Goal: Information Seeking & Learning: Learn about a topic

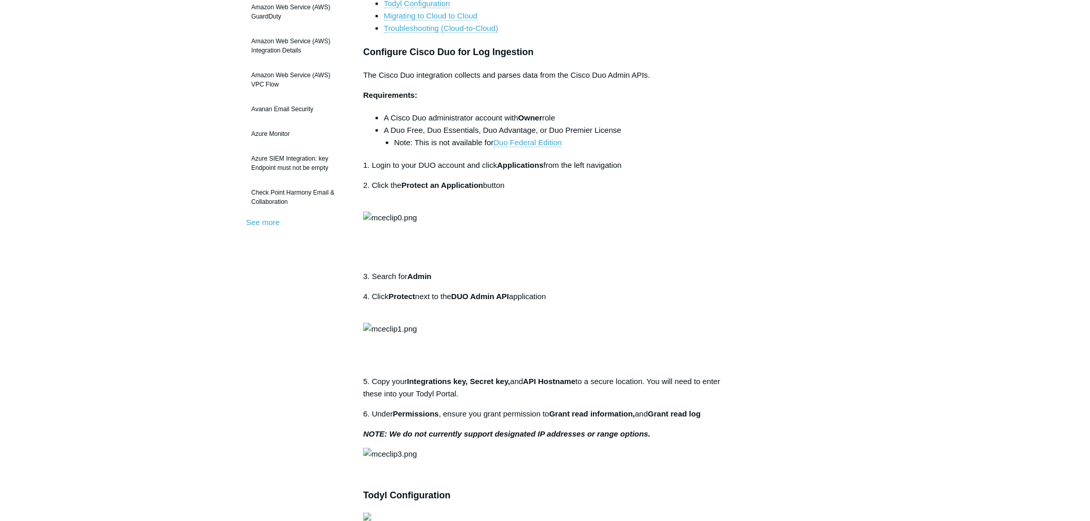
scroll to position [229, 0]
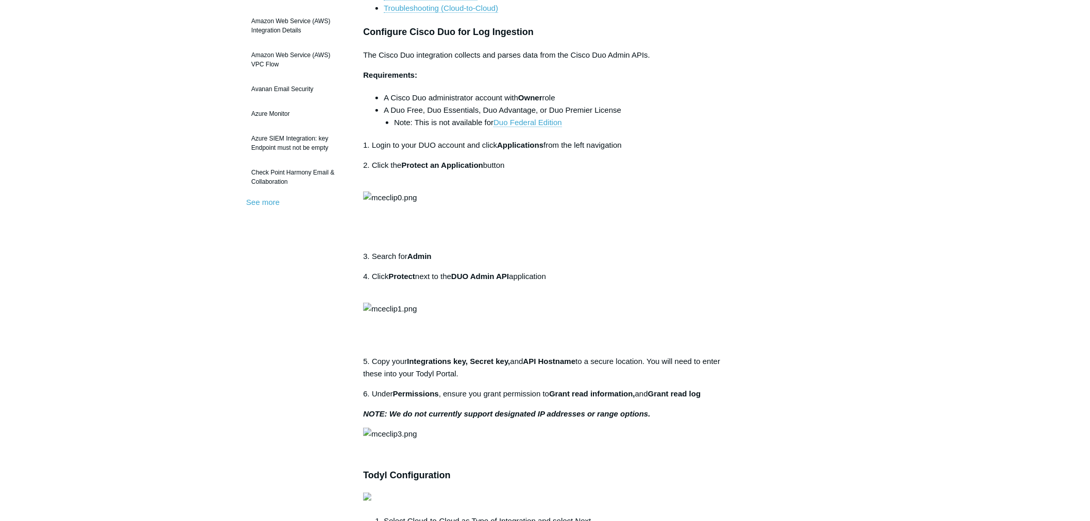
drag, startPoint x: 117, startPoint y: 280, endPoint x: 165, endPoint y: 298, distance: 51.0
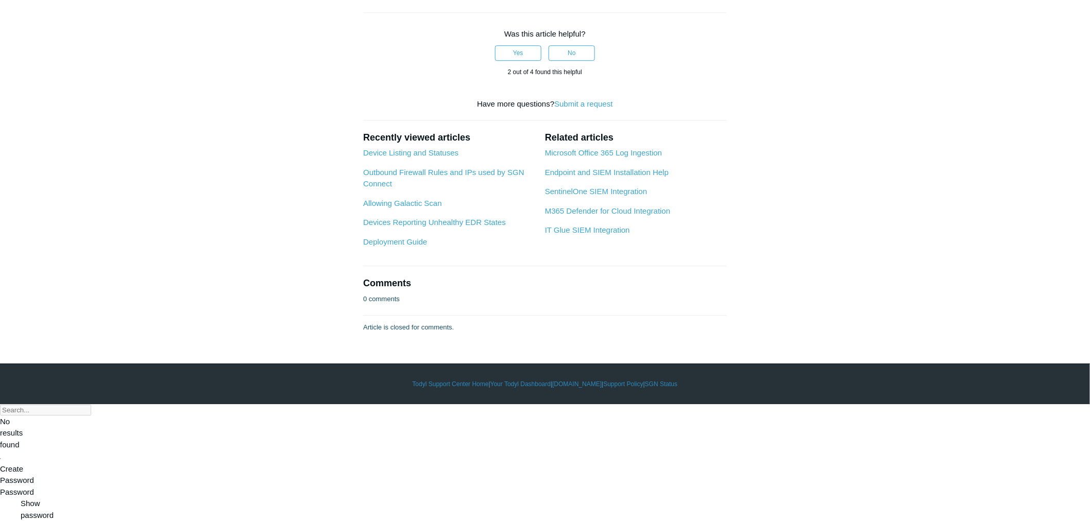
scroll to position [1259, 0]
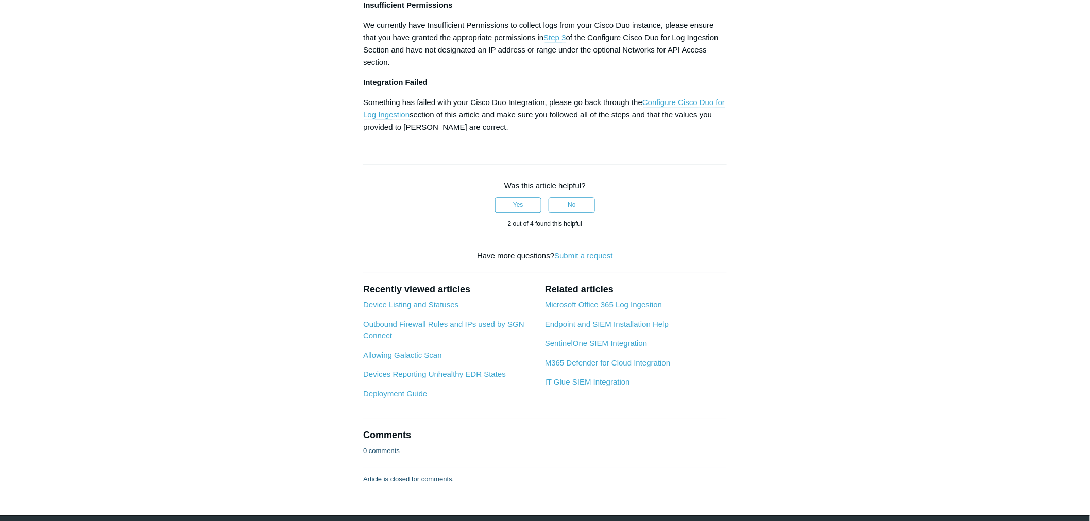
scroll to position [1202, 0]
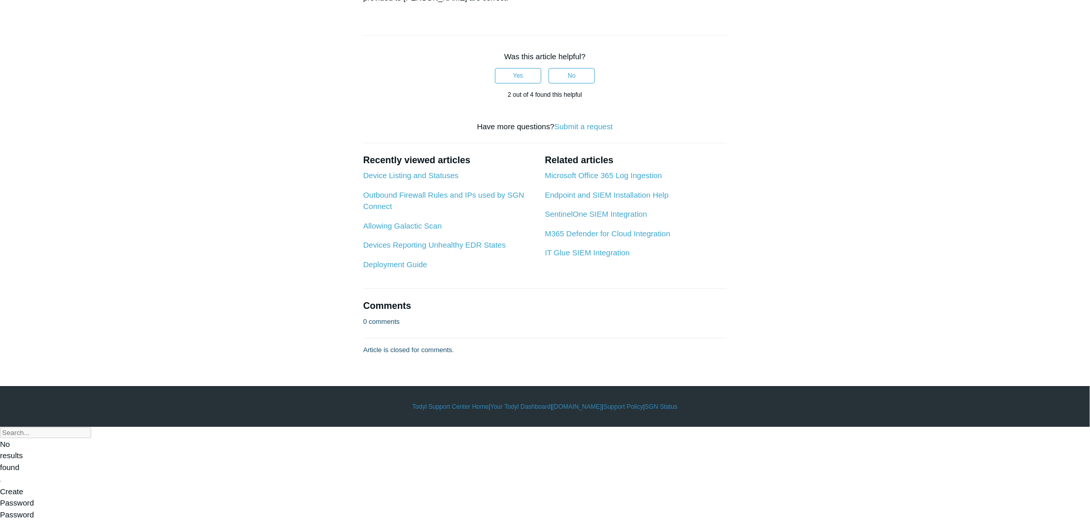
drag, startPoint x: 308, startPoint y: 229, endPoint x: 303, endPoint y: 230, distance: 5.2
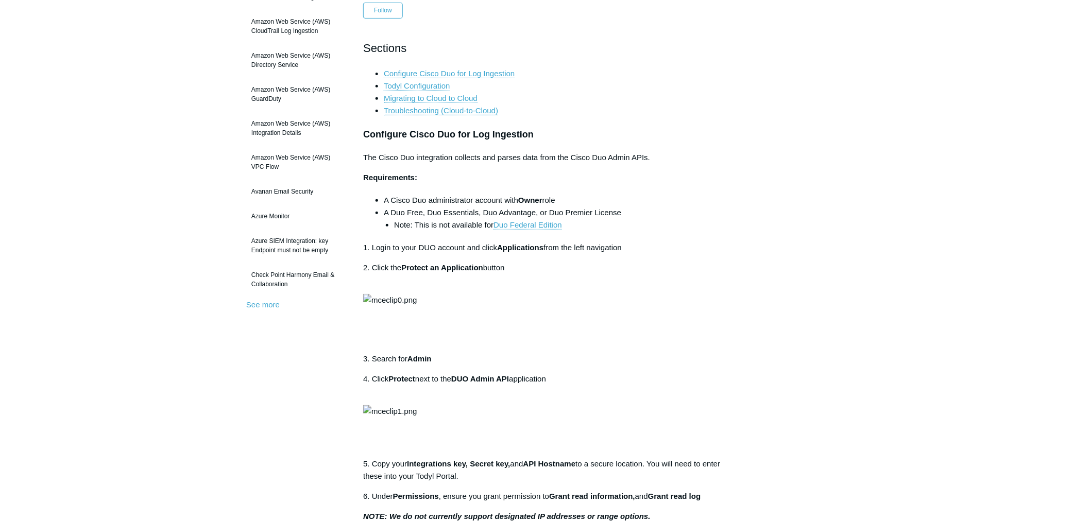
scroll to position [0, 0]
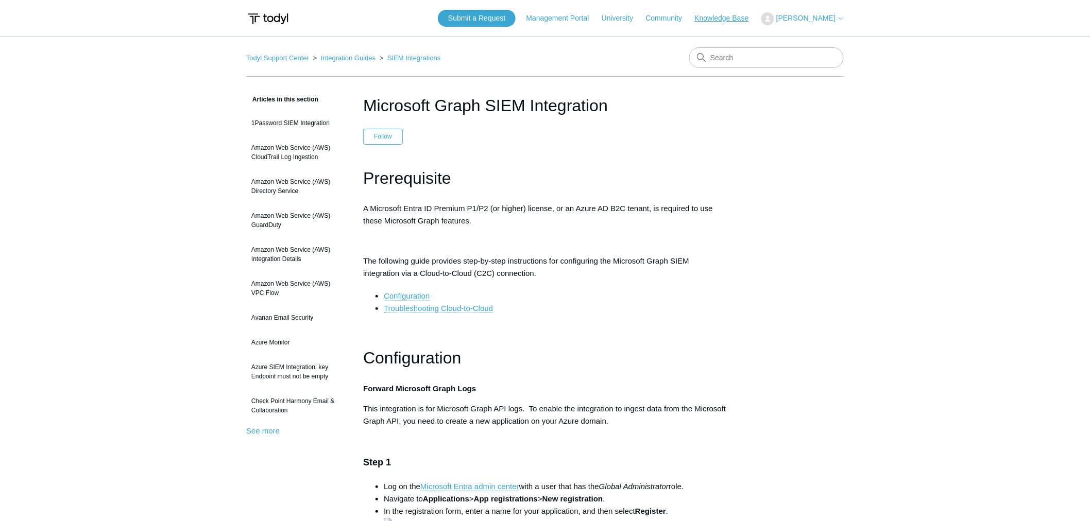
click at [747, 16] on link "Knowledge Base" at bounding box center [727, 18] width 64 height 11
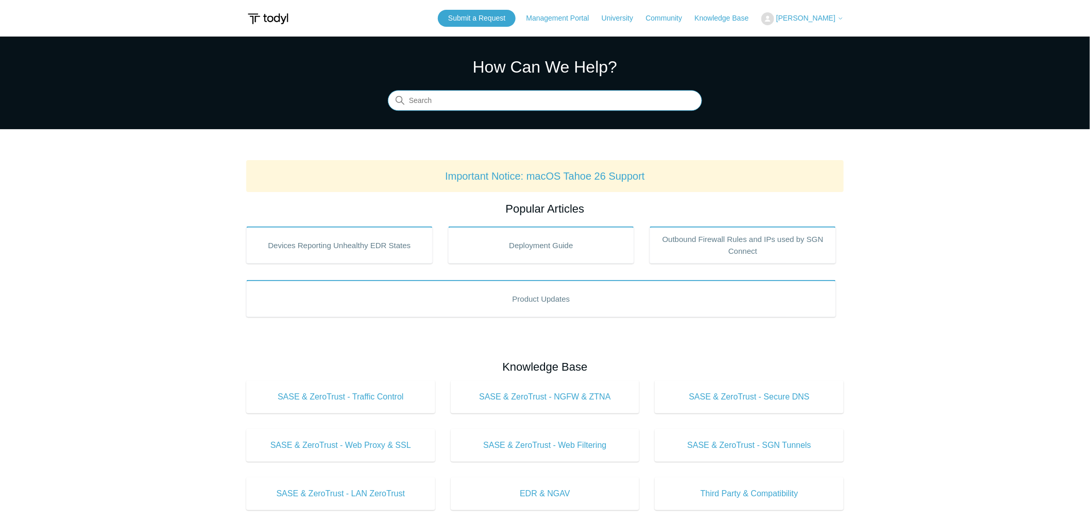
click at [495, 103] on input "Search" at bounding box center [545, 101] width 314 height 21
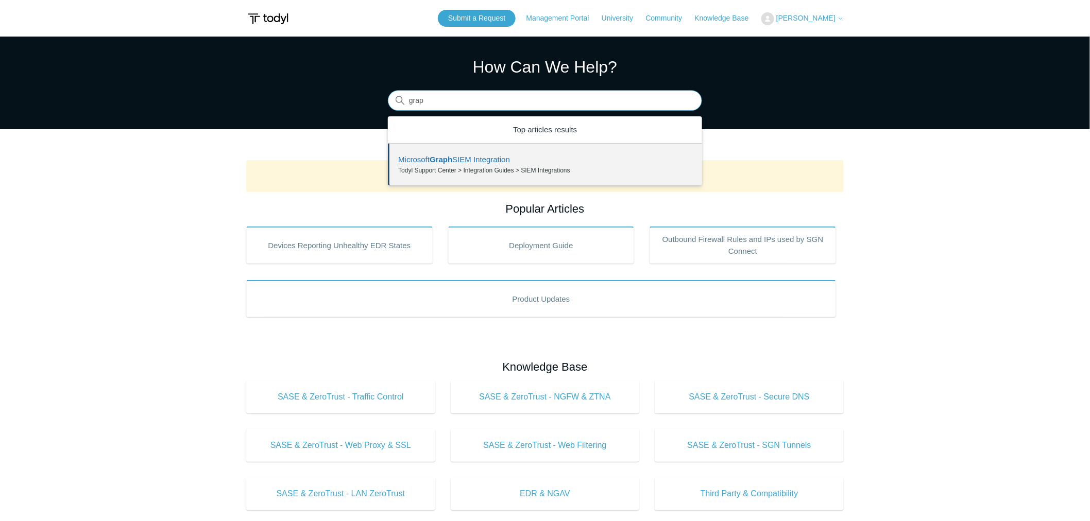
type input "grap"
click at [160, 268] on main "Todyl Support Center How Can We Help? Search There is one result for your searc…" at bounding box center [545, 483] width 1090 height 892
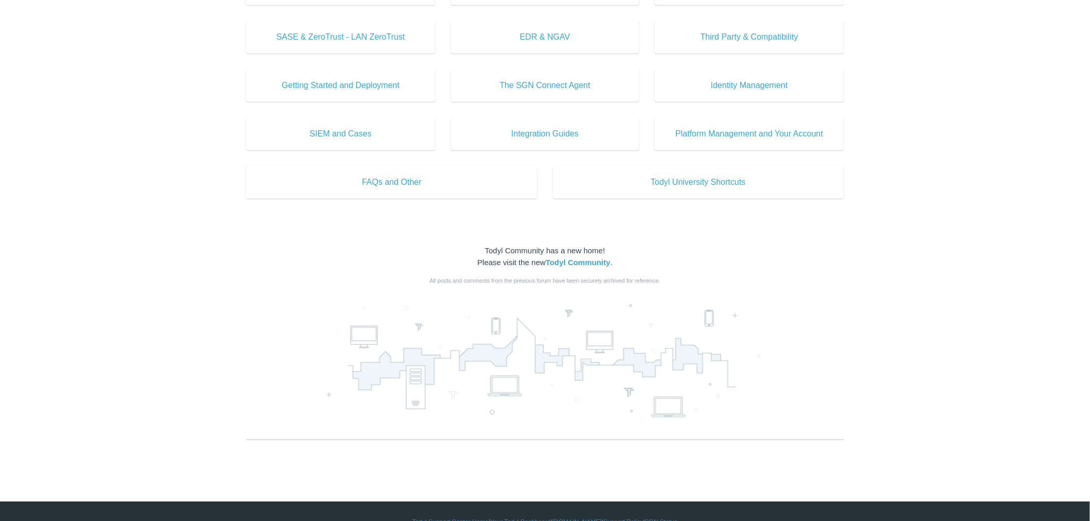
scroll to position [458, 0]
drag, startPoint x: 181, startPoint y: 229, endPoint x: 187, endPoint y: 228, distance: 5.3
click at [183, 229] on main "Todyl Support Center How Can We Help? Search There is one result for your searc…" at bounding box center [545, 25] width 1090 height 892
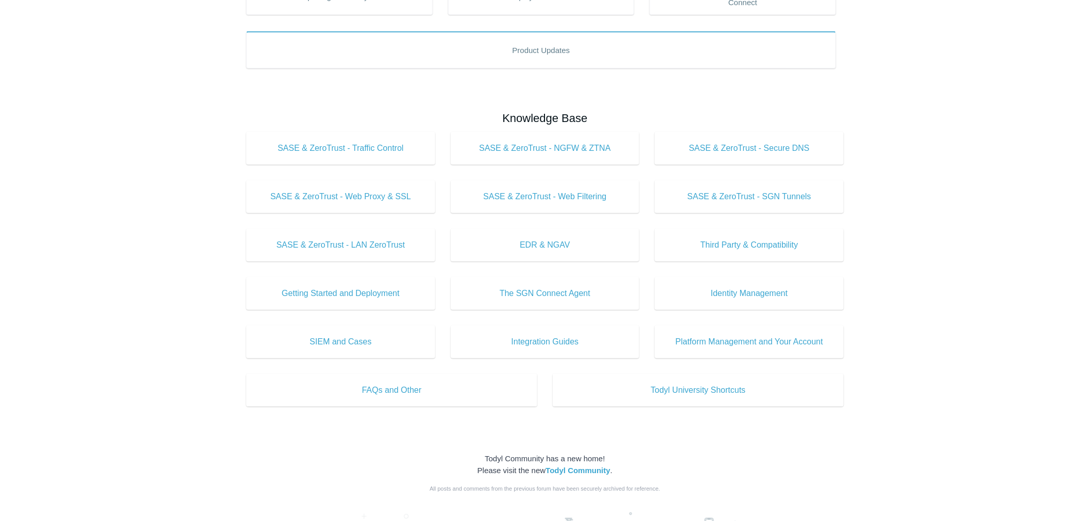
scroll to position [229, 0]
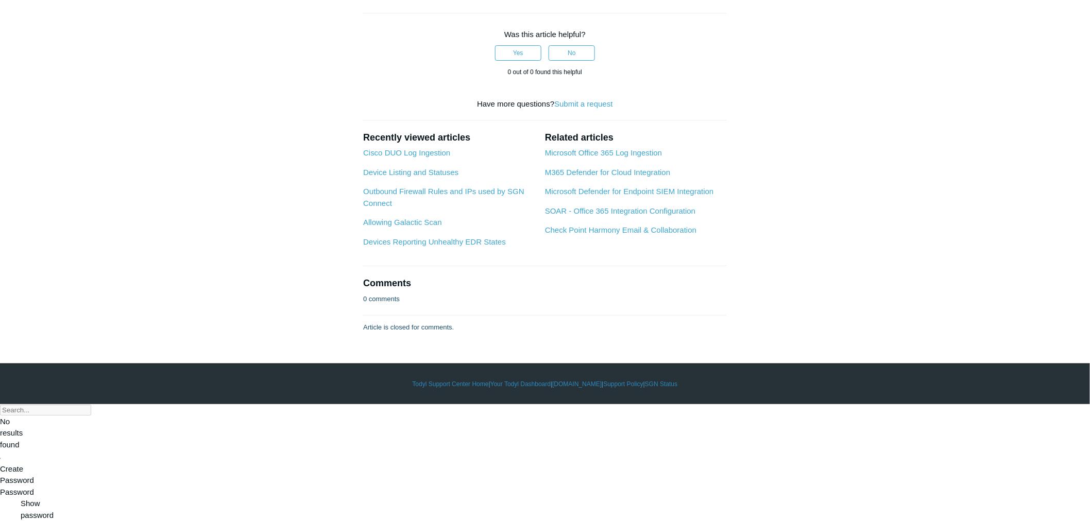
scroll to position [3448, 0]
click at [580, 196] on link "Microsoft Defender for Endpoint SIEM Integration" at bounding box center [629, 191] width 169 height 9
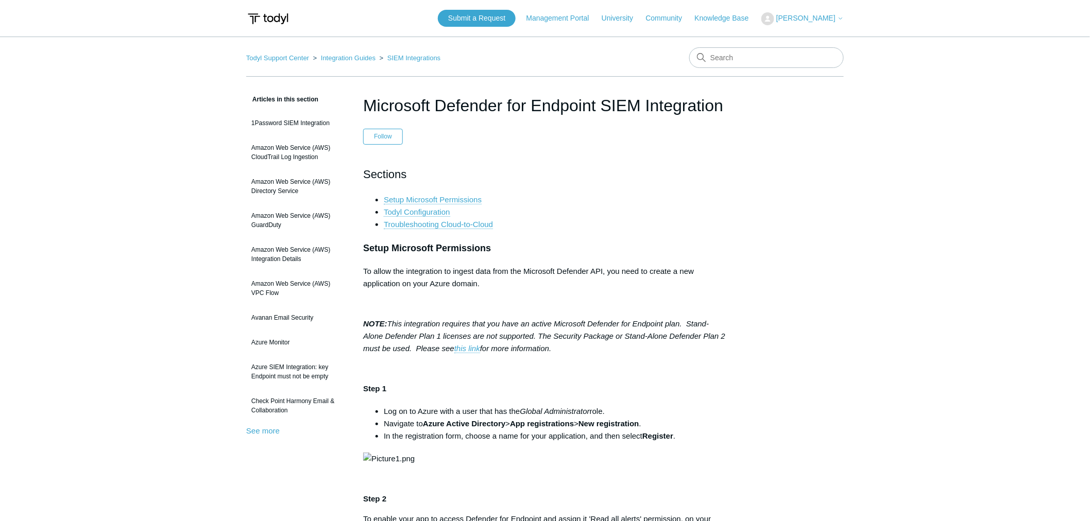
click at [518, 298] on p at bounding box center [545, 304] width 364 height 12
click at [660, 333] on em "NOTE: This integration requires that you have an active Microsoft Defender for …" at bounding box center [544, 336] width 362 height 34
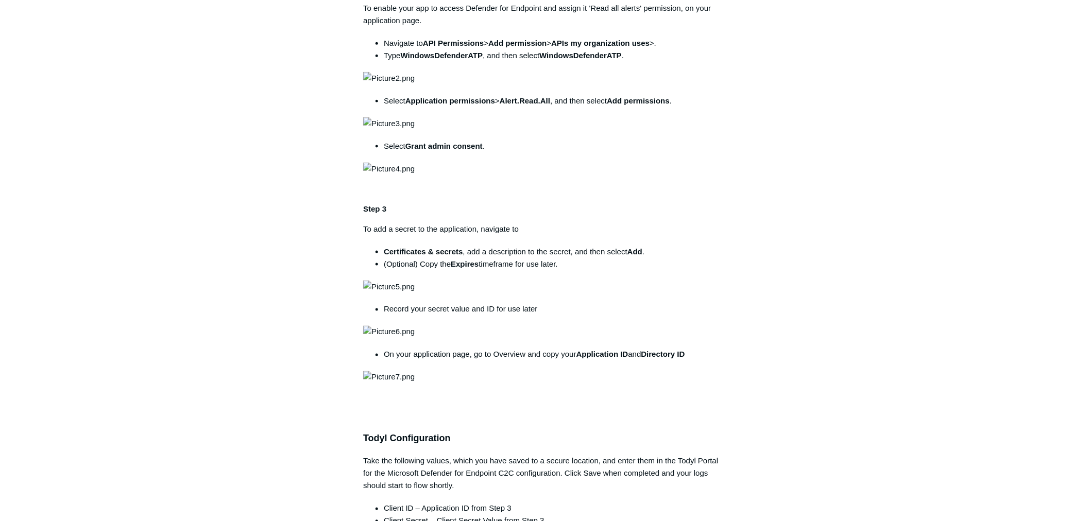
scroll to position [286, 0]
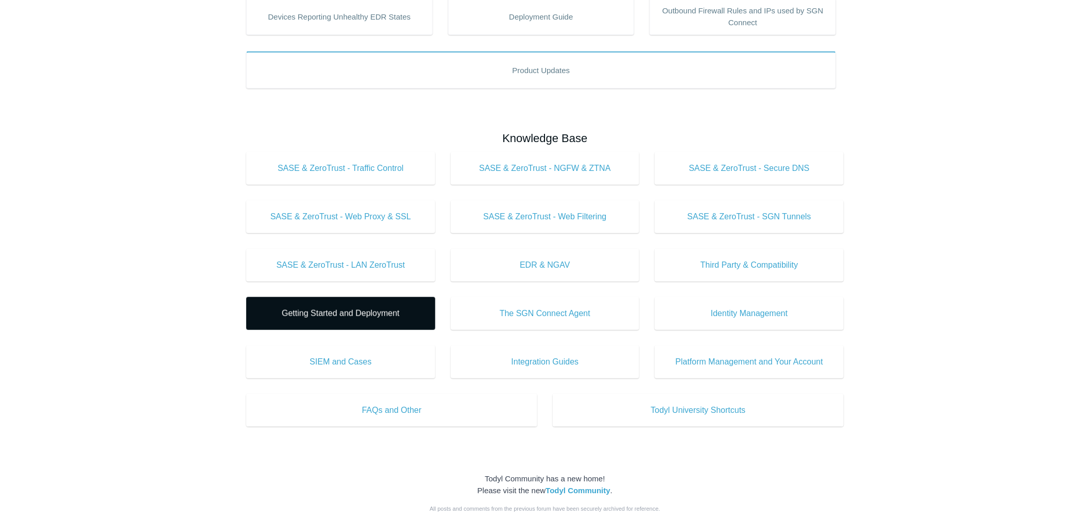
scroll to position [286, 0]
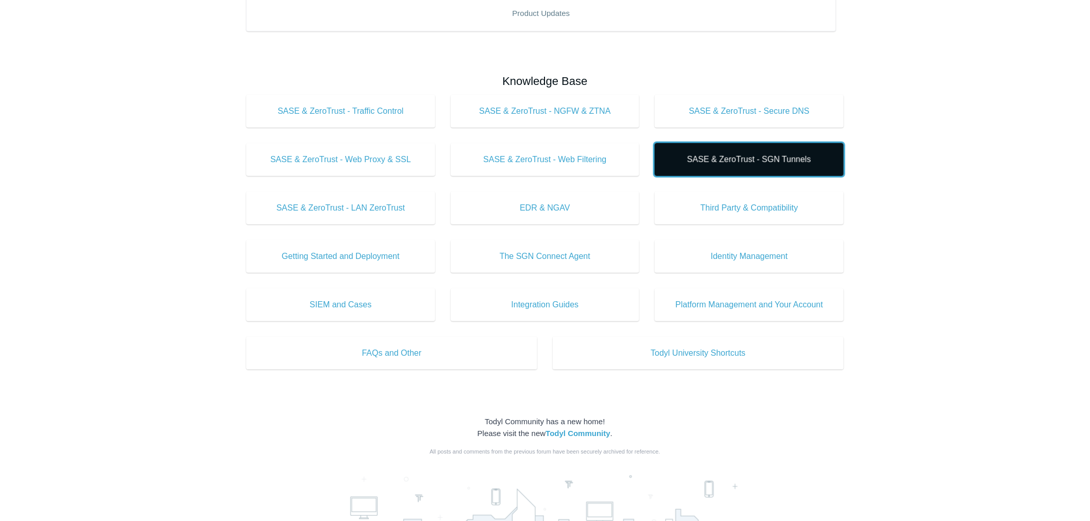
click at [735, 156] on span "SASE & ZeroTrust - SGN Tunnels" at bounding box center [749, 160] width 158 height 12
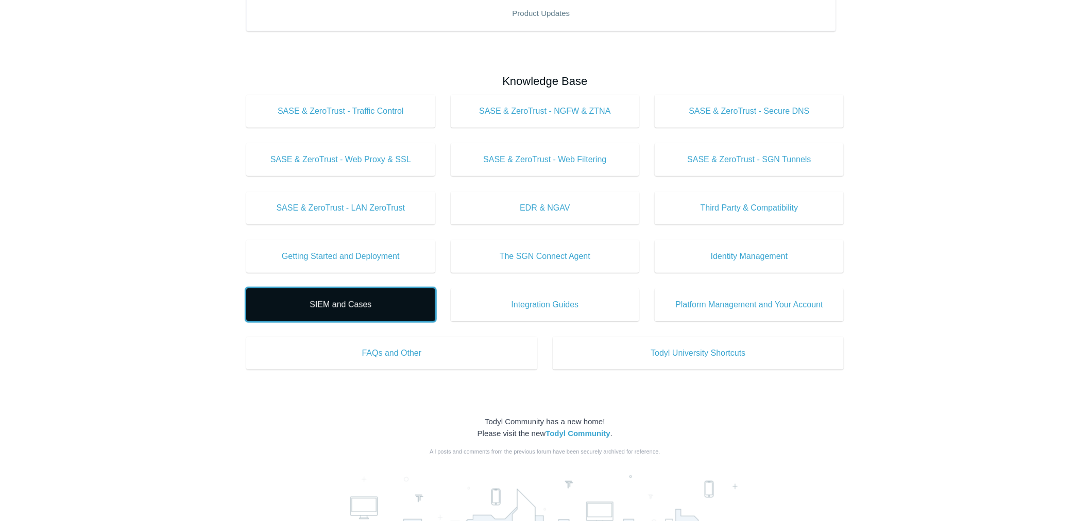
click at [325, 300] on span "SIEM and Cases" at bounding box center [341, 305] width 158 height 12
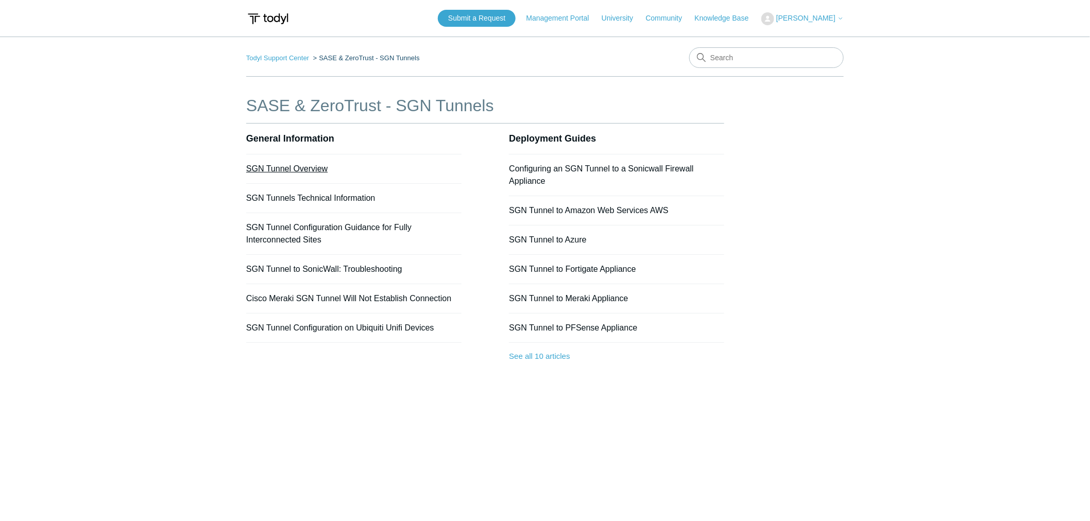
drag, startPoint x: 267, startPoint y: 166, endPoint x: 272, endPoint y: 166, distance: 5.2
click at [267, 166] on link "SGN Tunnel Overview" at bounding box center [286, 168] width 81 height 9
click at [300, 167] on link "SGN Tunnel Overview" at bounding box center [286, 168] width 81 height 9
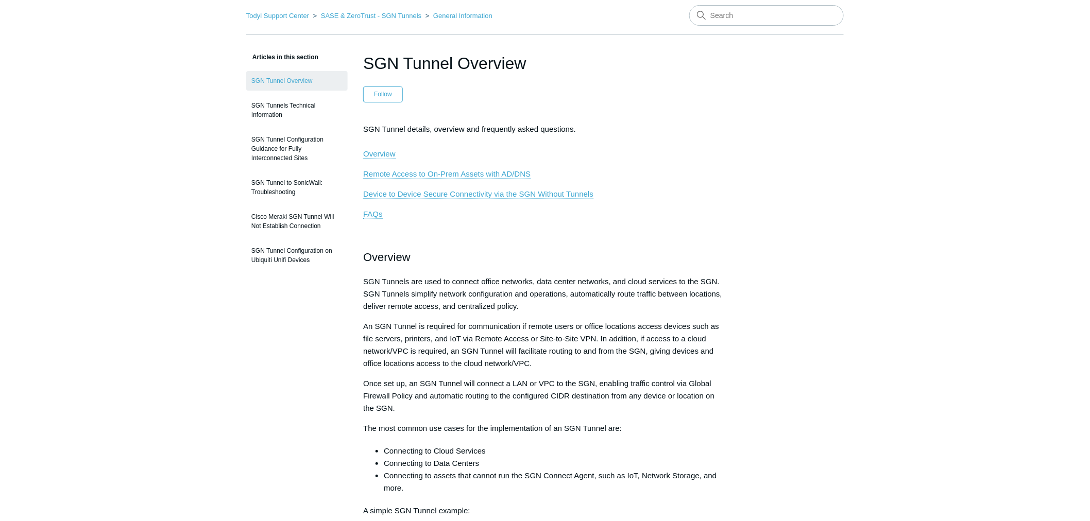
scroll to position [172, 0]
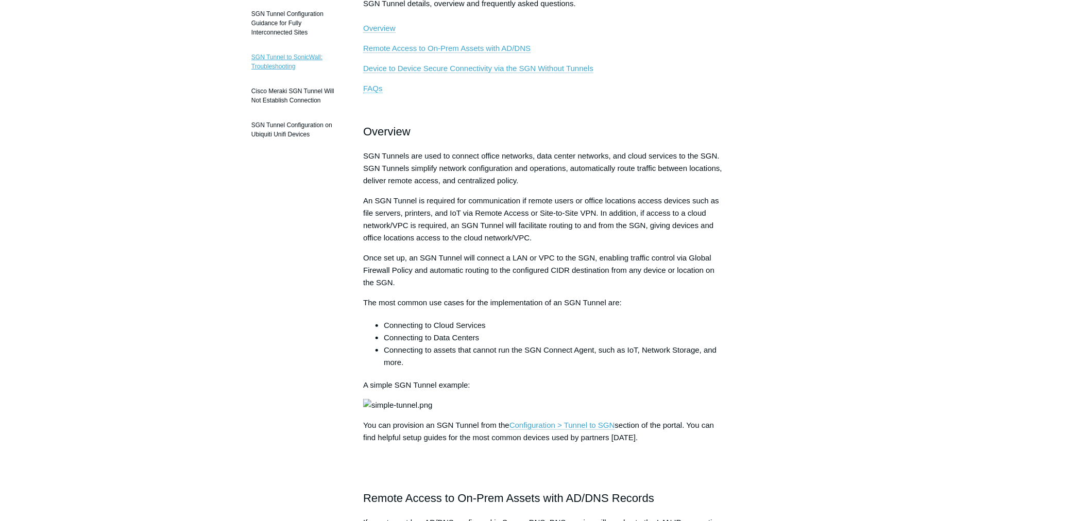
scroll to position [172, 0]
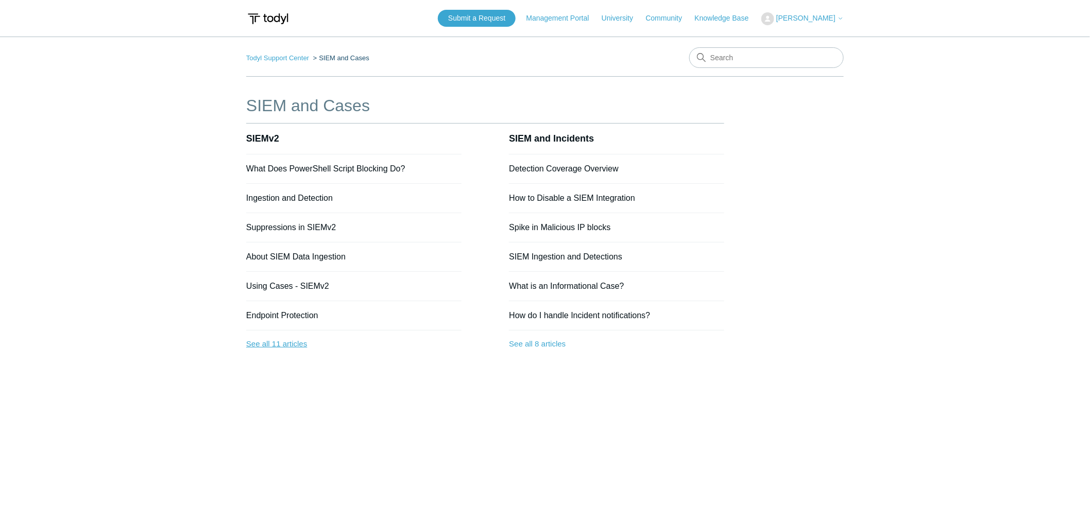
click at [286, 343] on link "See all 11 articles" at bounding box center [353, 344] width 215 height 27
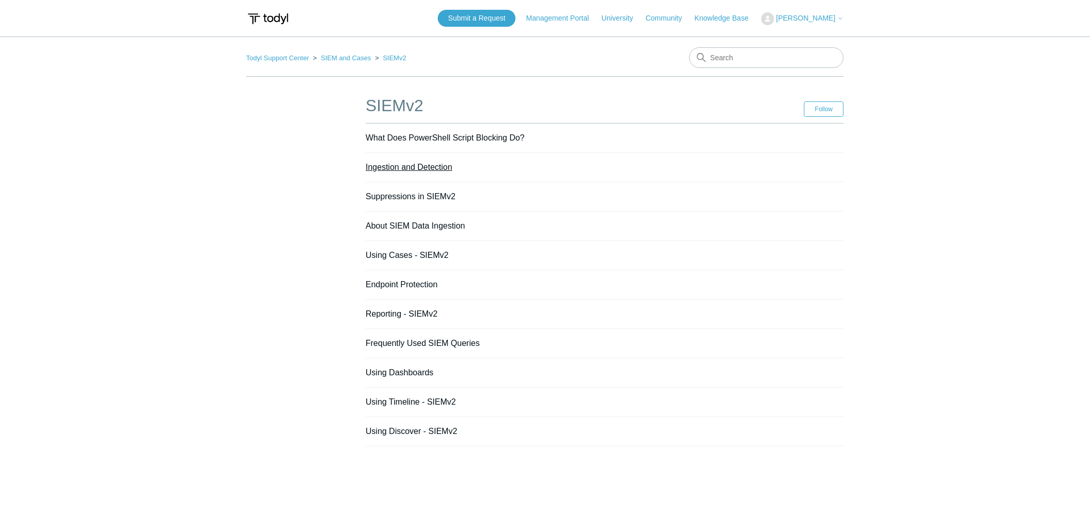
click at [420, 166] on link "Ingestion and Detection" at bounding box center [409, 167] width 87 height 9
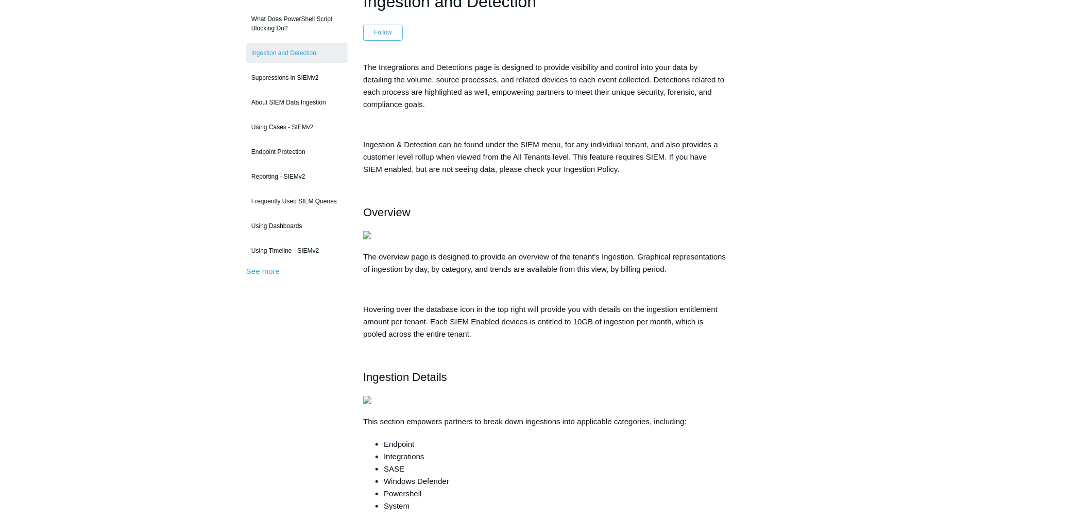
scroll to position [114, 0]
